Goal: Browse casually: Explore the website without a specific task or goal

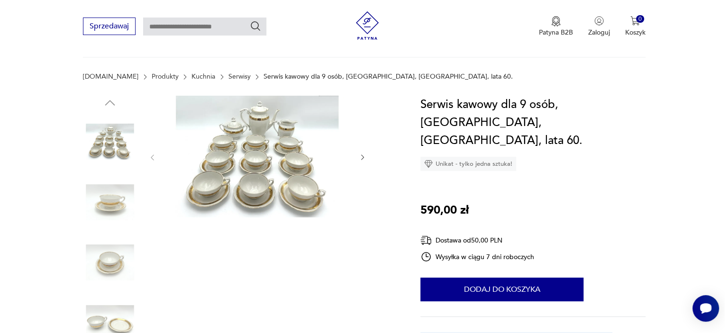
scroll to position [95, 0]
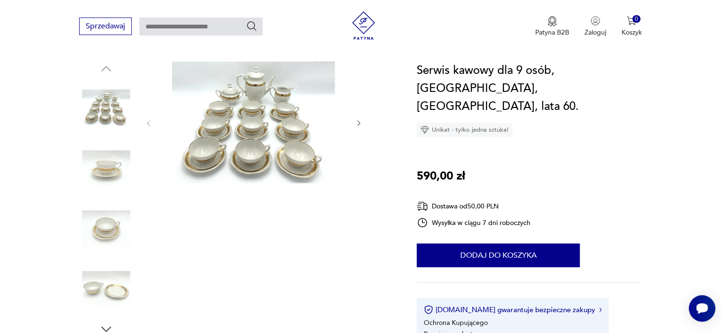
click at [107, 228] on img at bounding box center [106, 229] width 54 height 54
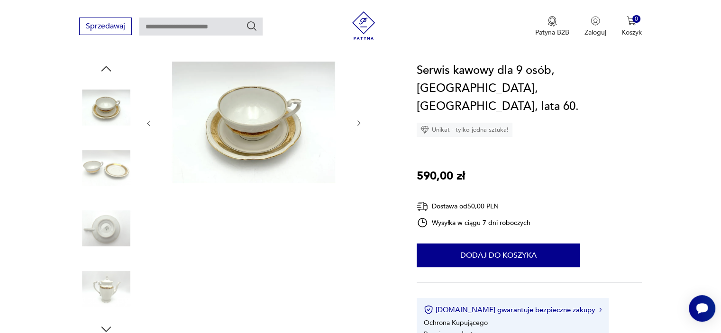
click at [111, 224] on img at bounding box center [106, 229] width 54 height 54
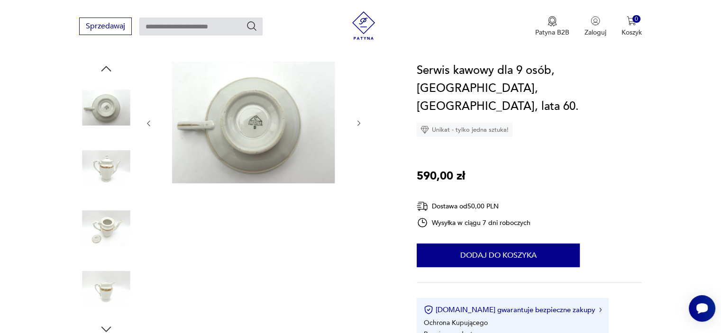
click at [106, 64] on icon "button" at bounding box center [106, 69] width 14 height 14
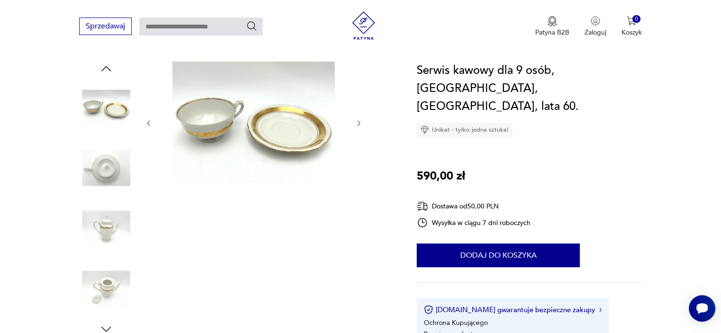
click at [104, 106] on img at bounding box center [106, 108] width 54 height 54
click at [280, 138] on img at bounding box center [253, 123] width 183 height 122
